Goal: Information Seeking & Learning: Find specific fact

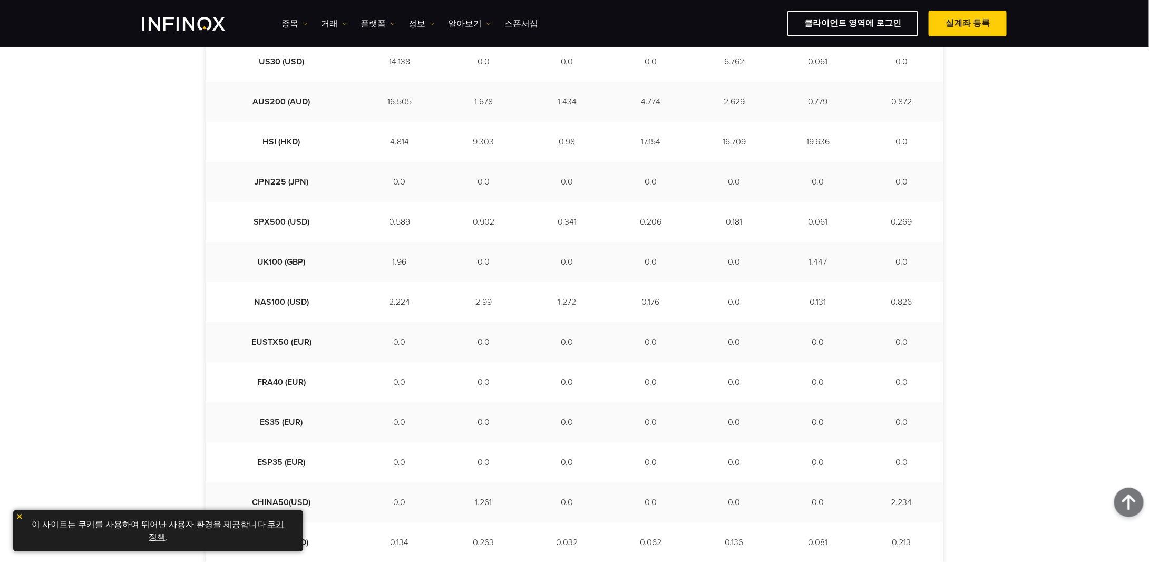
scroll to position [369, 0]
drag, startPoint x: 241, startPoint y: 303, endPoint x: 894, endPoint y: 305, distance: 653.3
click at [894, 304] on tr "NAS100 (USD) 2.224 2.99 1.272 0.176 0.0 0.131 0.826" at bounding box center [575, 303] width 738 height 40
click at [716, 311] on td "0.0" at bounding box center [735, 303] width 84 height 40
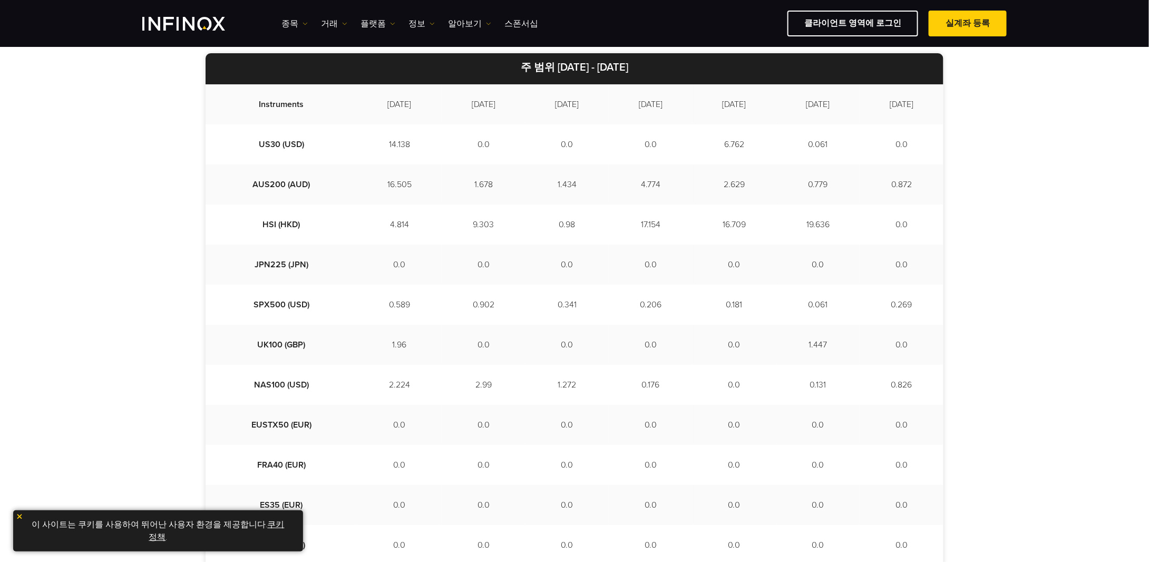
scroll to position [316, 0]
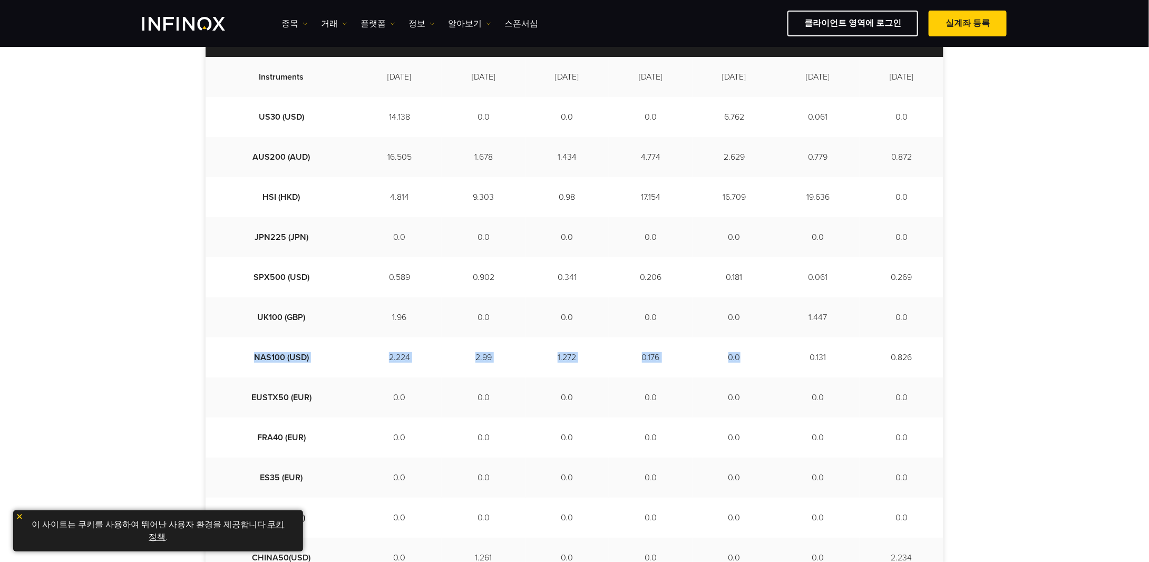
drag, startPoint x: 237, startPoint y: 360, endPoint x: 763, endPoint y: 363, distance: 526.2
click at [763, 363] on tr "NAS100 (USD) 2.224 2.99 1.272 0.176 0.0 0.131 0.826" at bounding box center [575, 357] width 738 height 40
click at [763, 363] on td "0.0" at bounding box center [735, 357] width 84 height 40
